Goal: Check status: Check status

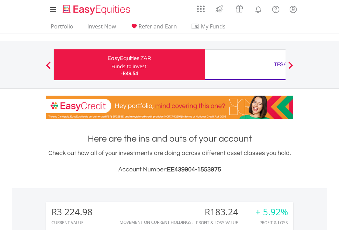
scroll to position [66, 108]
click at [112, 65] on div "Funds to invest:" at bounding box center [130, 66] width 36 height 7
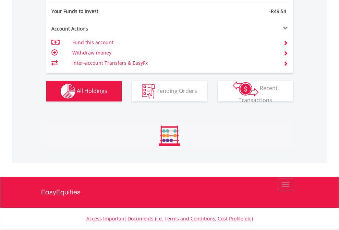
scroll to position [763, 0]
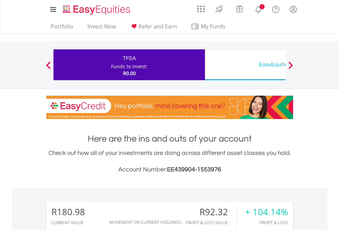
scroll to position [66, 108]
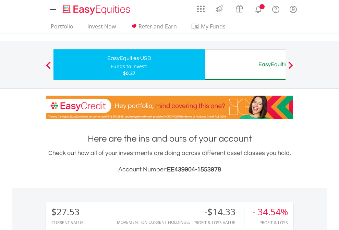
scroll to position [66, 108]
click at [245, 65] on div "EasyEquities AUD" at bounding box center [280, 65] width 143 height 10
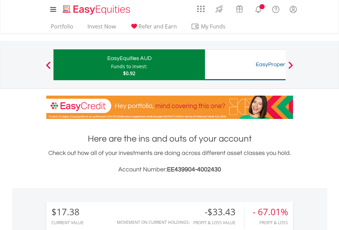
scroll to position [66, 108]
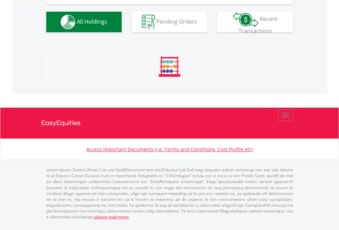
scroll to position [763, 0]
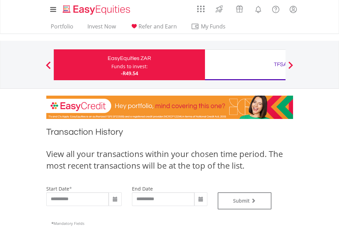
type input "**********"
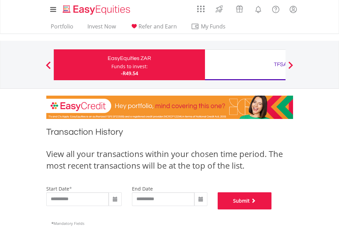
click at [272, 210] on button "Submit" at bounding box center [245, 201] width 54 height 17
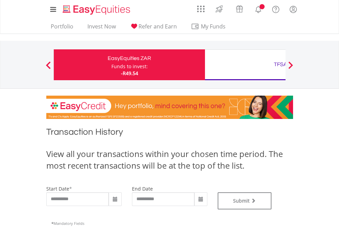
click at [245, 65] on div "TFSA" at bounding box center [280, 65] width 143 height 10
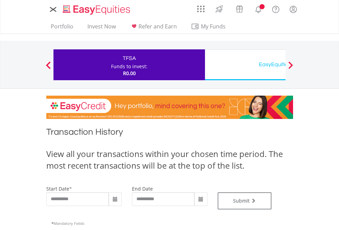
type input "**********"
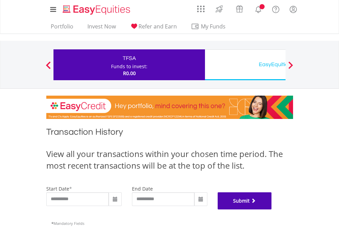
click at [272, 210] on button "Submit" at bounding box center [245, 201] width 54 height 17
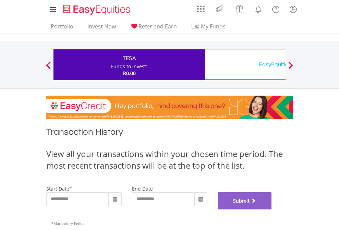
scroll to position [278, 0]
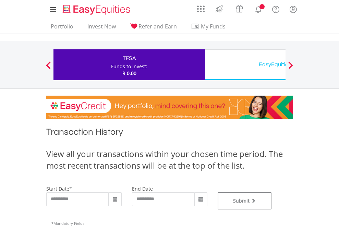
click at [245, 65] on div "EasyEquities USD" at bounding box center [280, 65] width 143 height 10
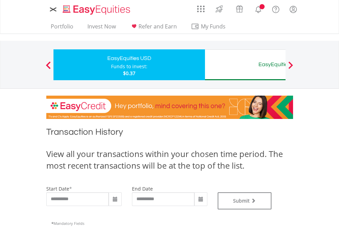
type input "**********"
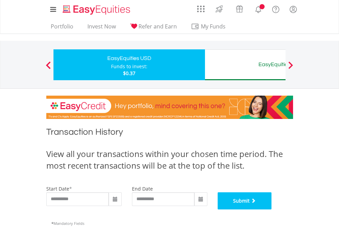
click at [272, 210] on button "Submit" at bounding box center [245, 201] width 54 height 17
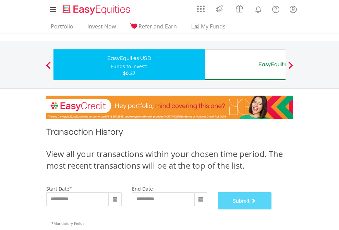
scroll to position [278, 0]
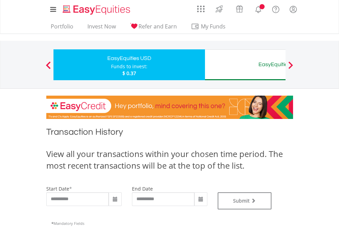
click at [245, 65] on div "EasyEquities AUD" at bounding box center [280, 65] width 143 height 10
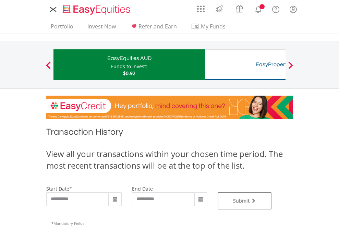
type input "**********"
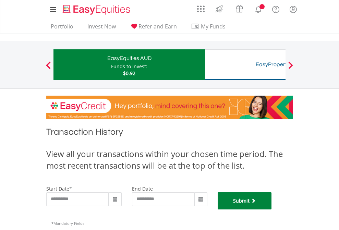
click at [272, 210] on button "Submit" at bounding box center [245, 201] width 54 height 17
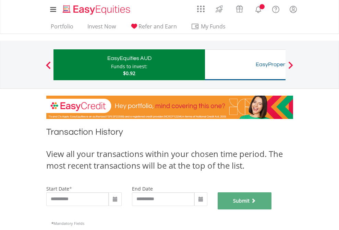
scroll to position [278, 0]
